Goal: Information Seeking & Learning: Learn about a topic

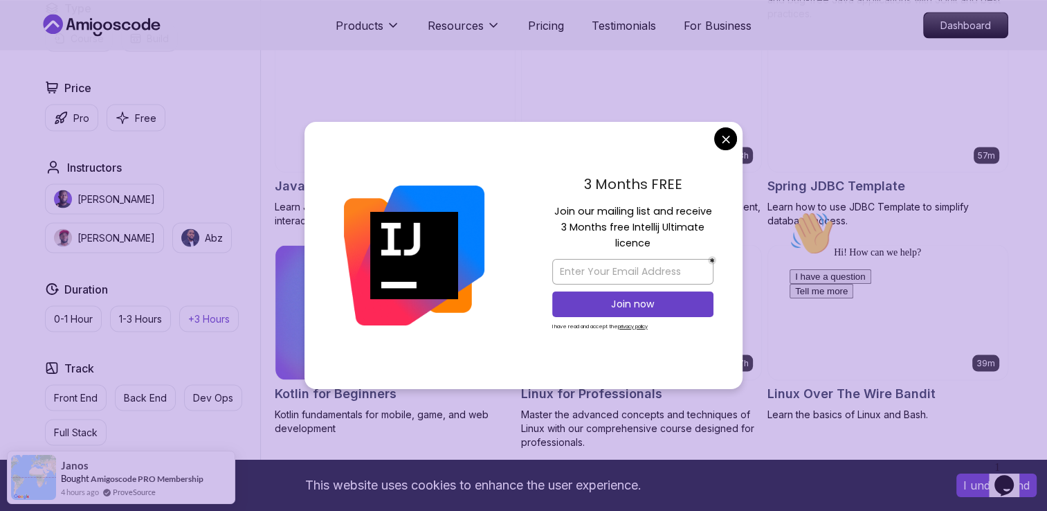
scroll to position [2597, 0]
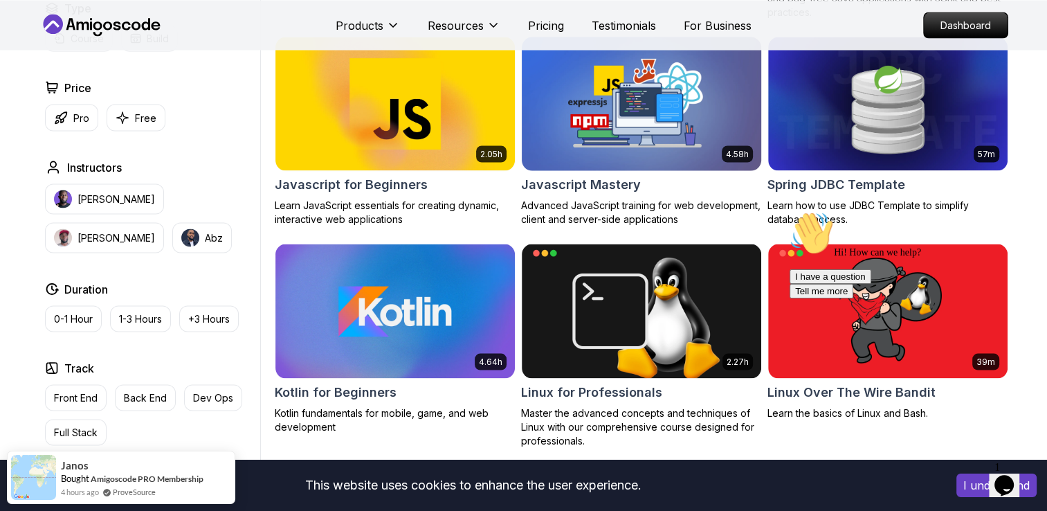
click at [136, 390] on p "Back End" at bounding box center [145, 397] width 43 height 14
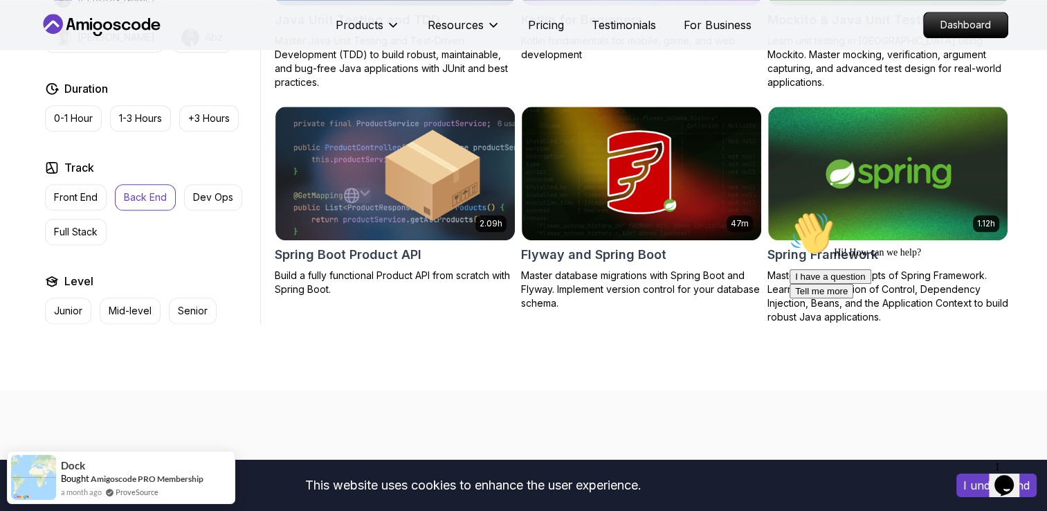
scroll to position [1657, 0]
click at [144, 200] on p "Back End" at bounding box center [145, 197] width 43 height 14
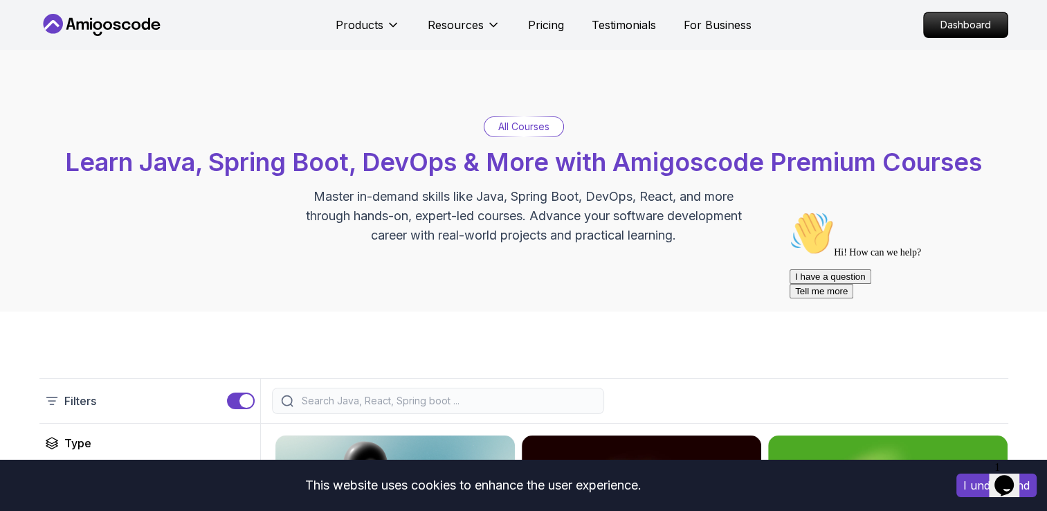
click at [132, 28] on icon at bounding box center [135, 25] width 9 height 8
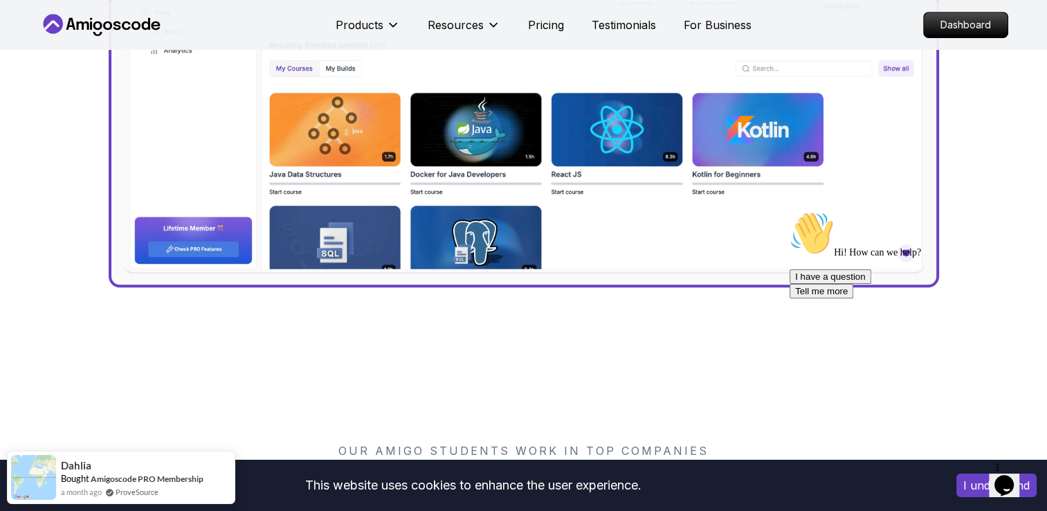
scroll to position [691, 0]
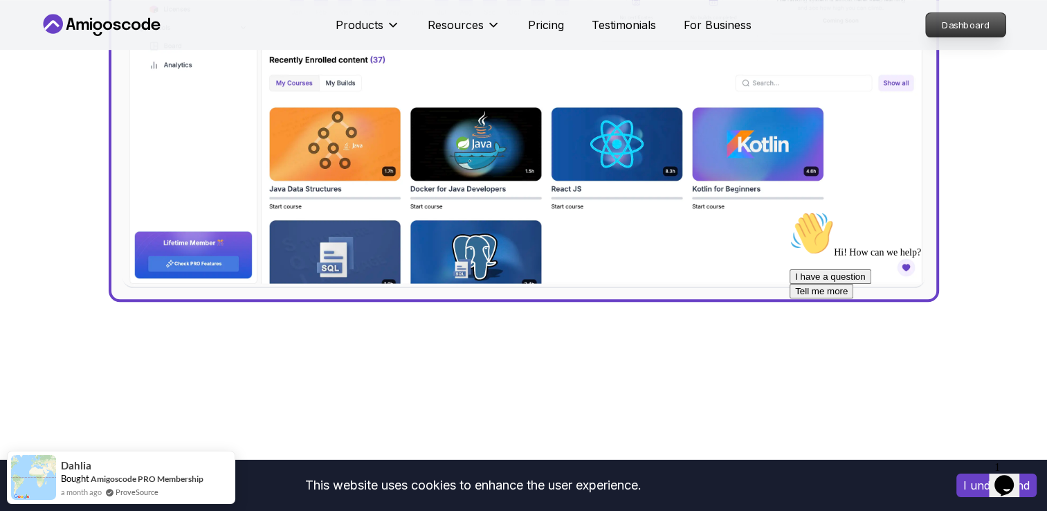
click at [935, 12] on link "Dashboard" at bounding box center [965, 24] width 81 height 25
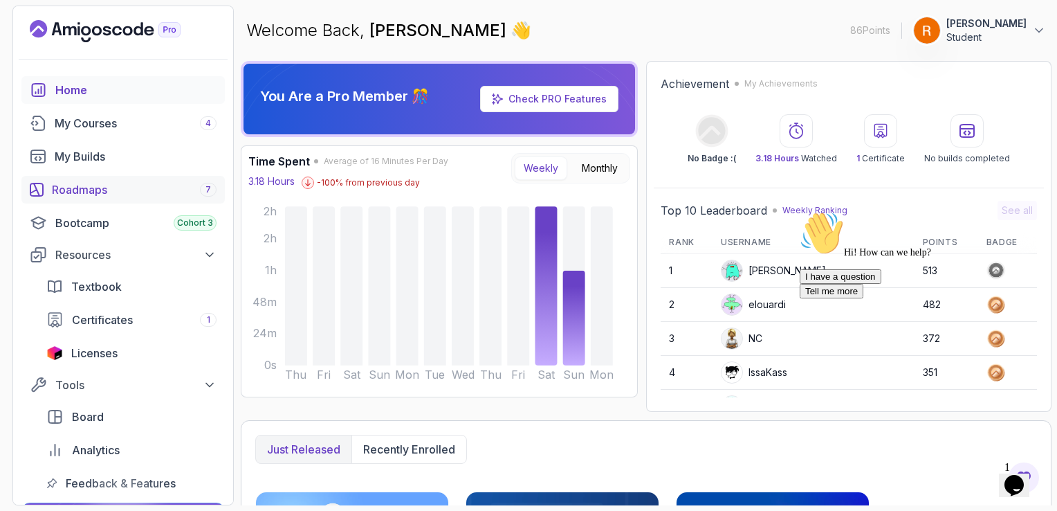
click at [113, 190] on div "Roadmaps 7" at bounding box center [134, 189] width 165 height 17
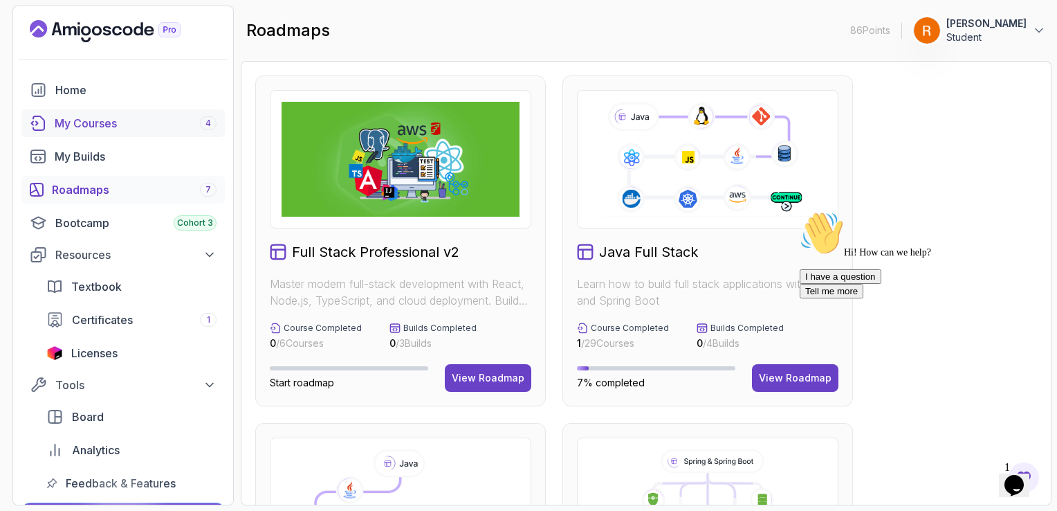
click at [179, 122] on div "My Courses 4" at bounding box center [136, 123] width 162 height 17
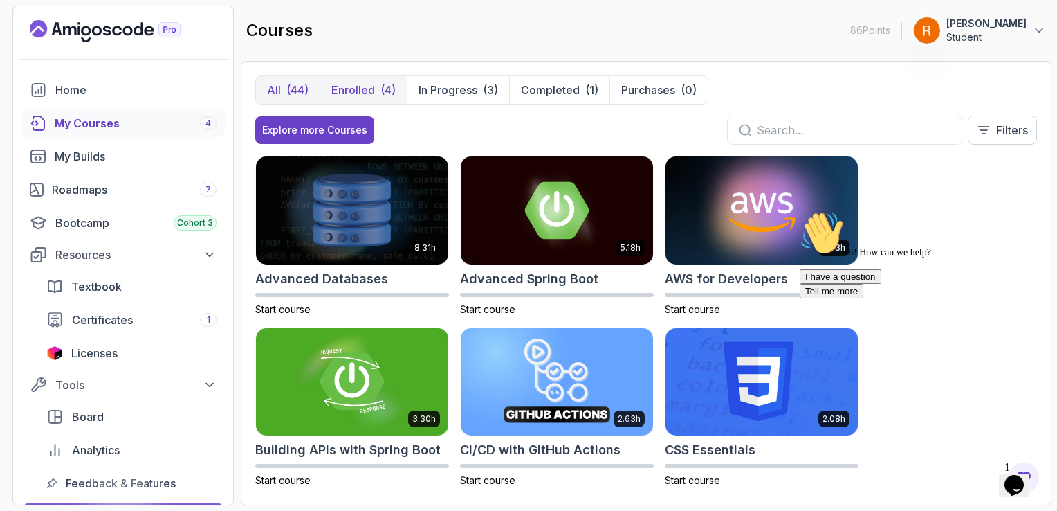
click at [376, 95] on button "Enrolled (4)" at bounding box center [363, 90] width 87 height 28
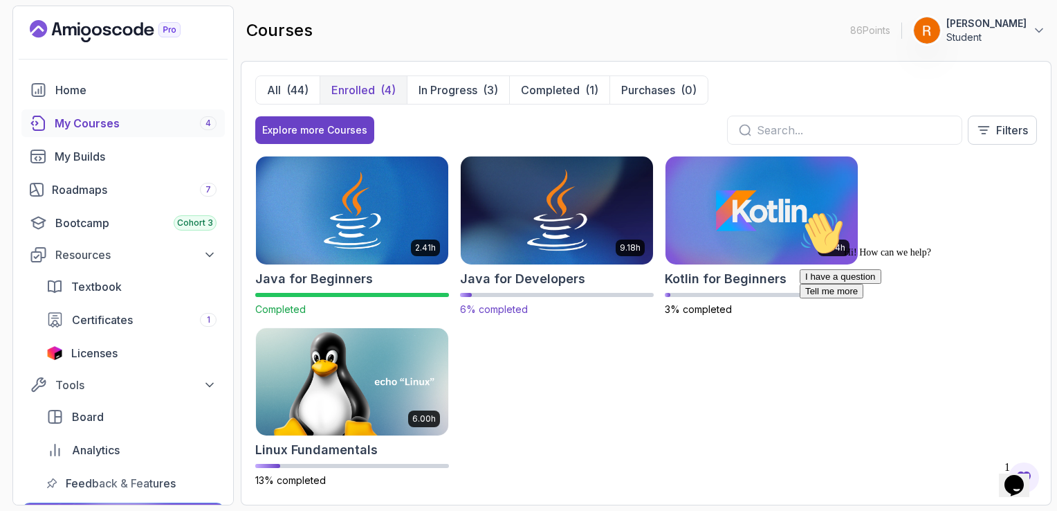
click at [540, 231] on img at bounding box center [557, 210] width 202 height 113
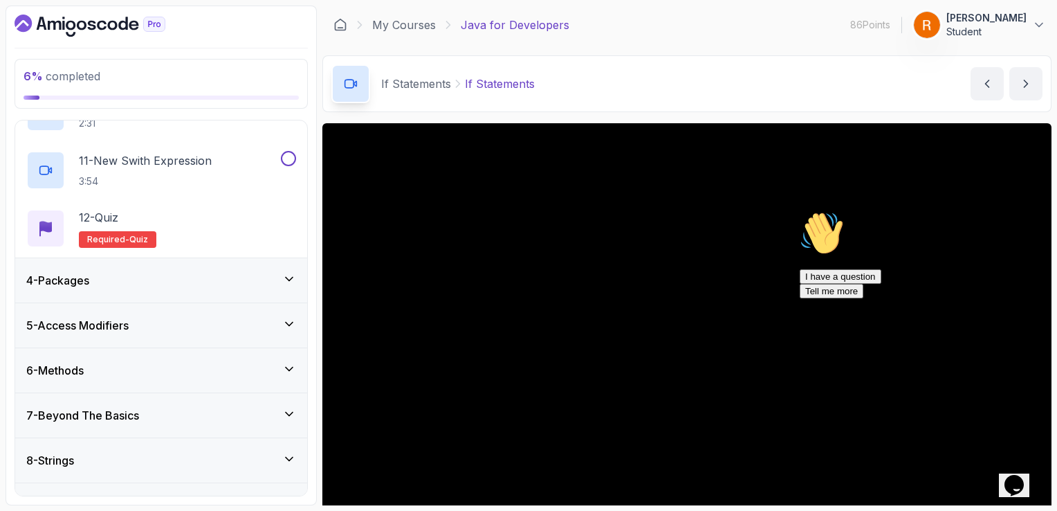
scroll to position [695, 0]
click at [222, 275] on div "4 - Packages" at bounding box center [161, 280] width 270 height 17
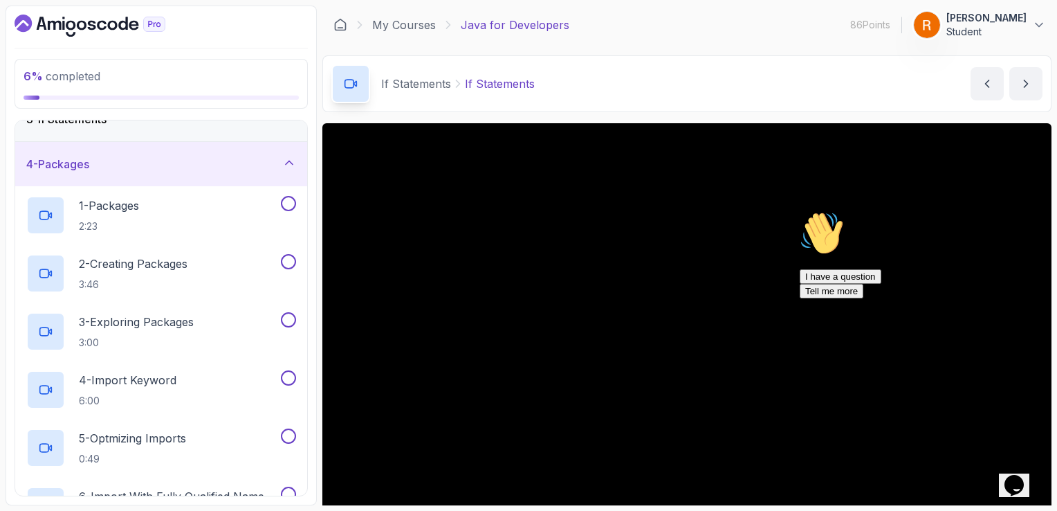
scroll to position [82, 0]
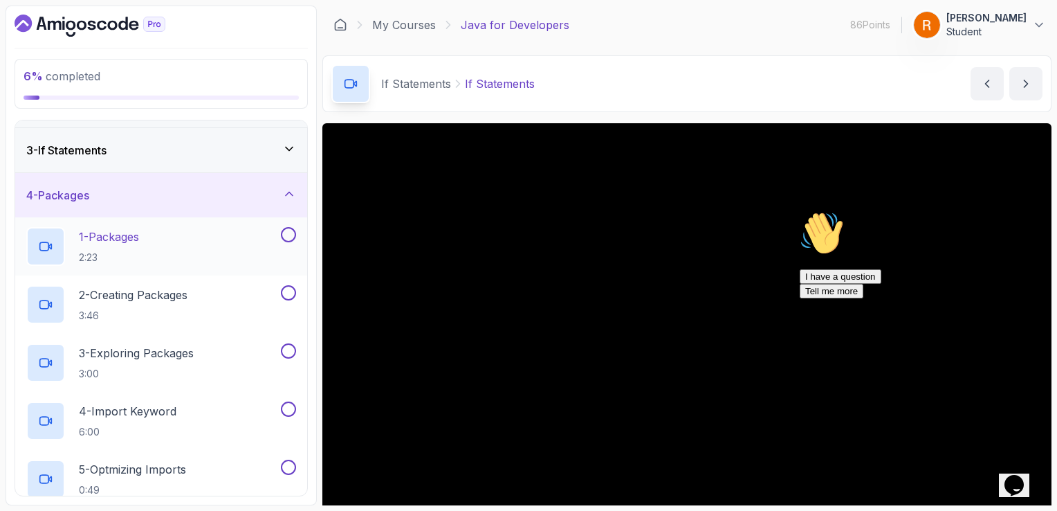
click at [202, 245] on div "1 - Packages 2:23" at bounding box center [152, 246] width 252 height 39
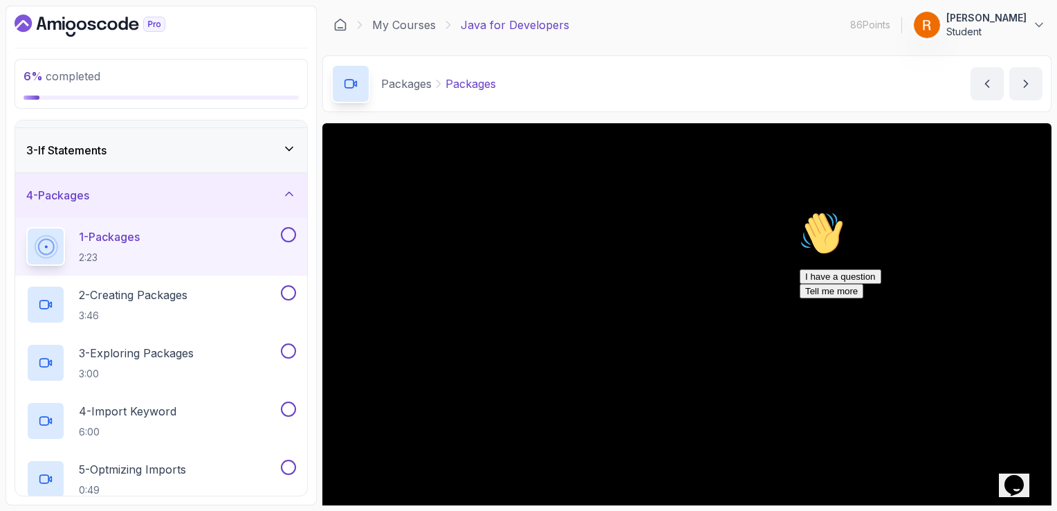
click at [800, 211] on icon "Chat attention grabber" at bounding box center [800, 211] width 0 height 0
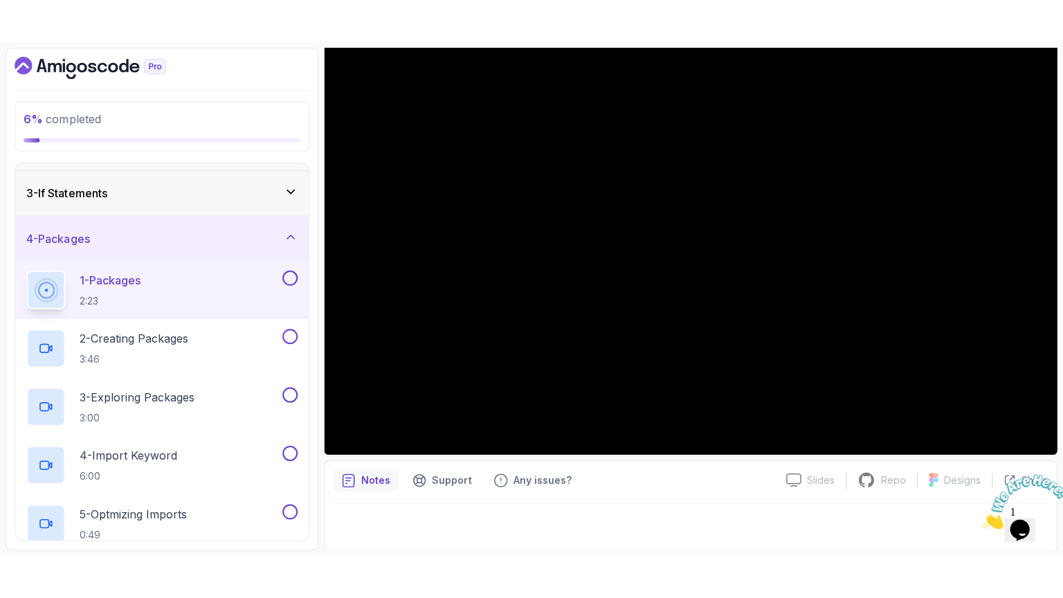
scroll to position [122, 0]
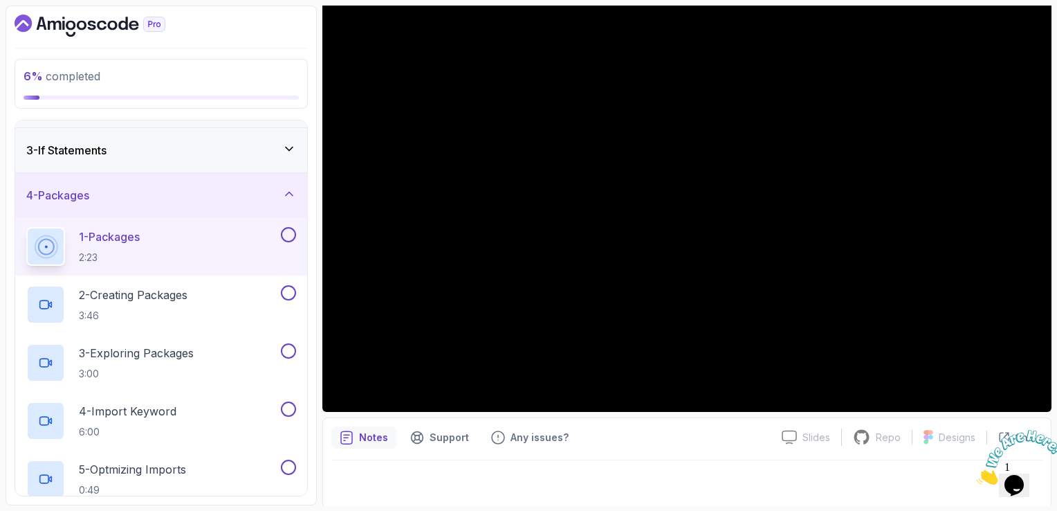
click at [977, 475] on icon "Close" at bounding box center [977, 481] width 0 height 12
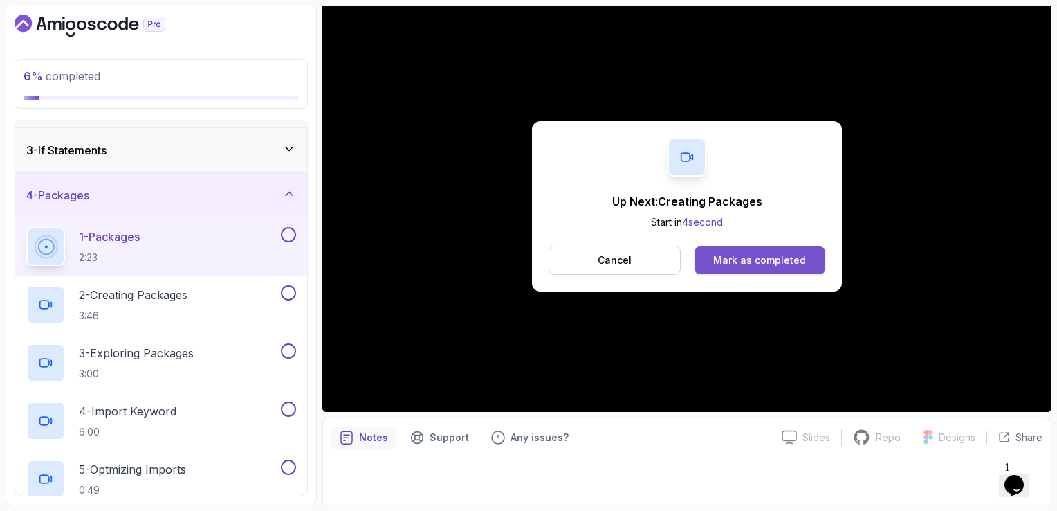
click at [742, 263] on div "Mark as completed" at bounding box center [759, 260] width 93 height 14
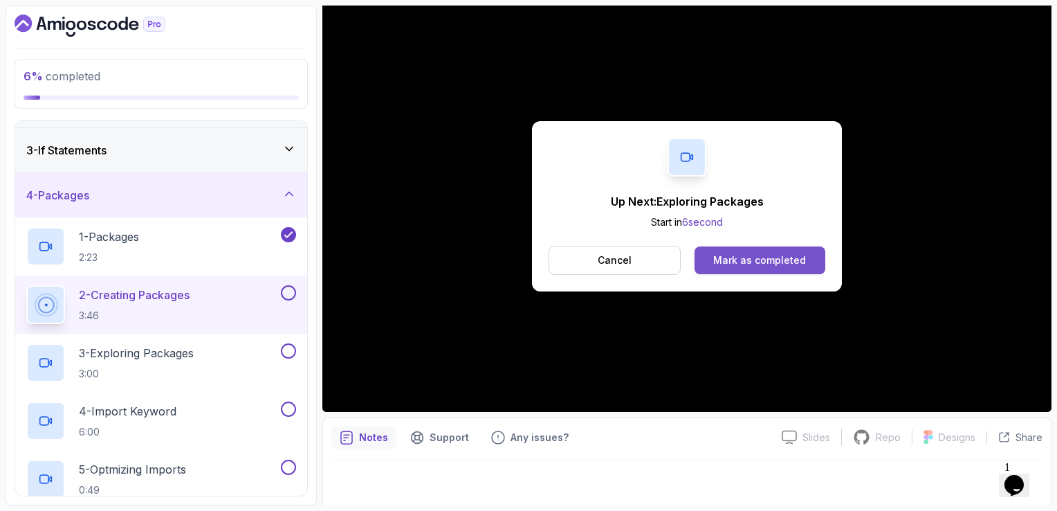
click at [721, 266] on div "Mark as completed" at bounding box center [759, 260] width 93 height 14
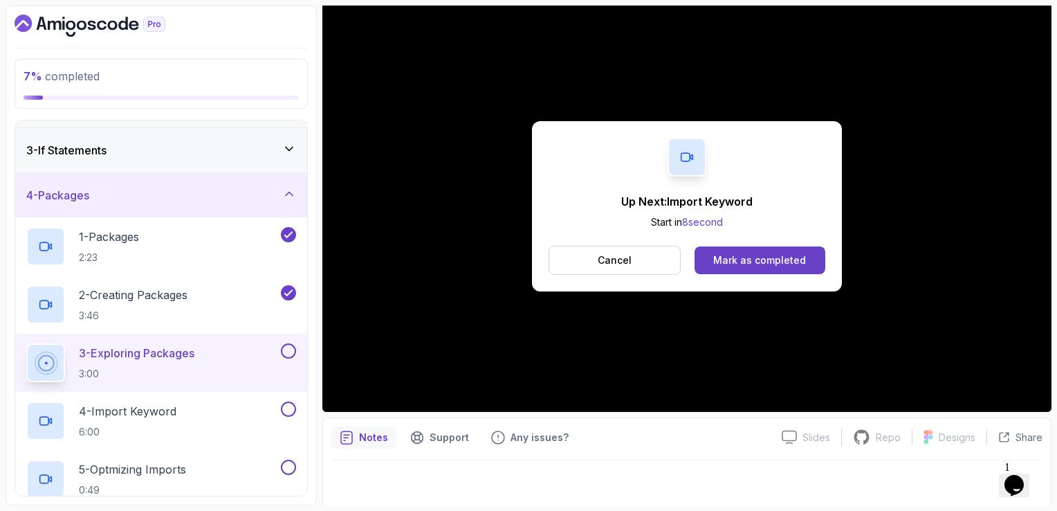
click at [721, 266] on div "Mark as completed" at bounding box center [759, 260] width 93 height 14
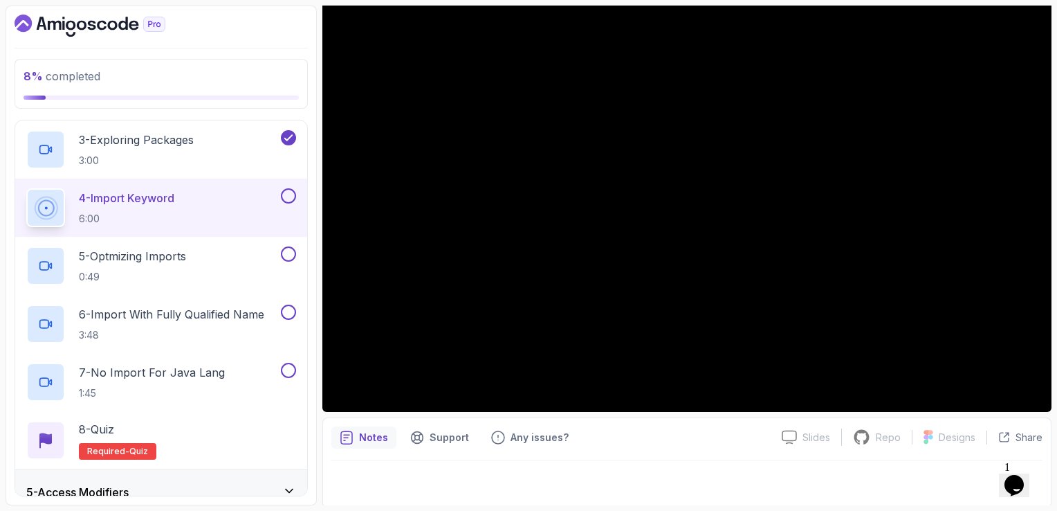
scroll to position [123, 0]
